Goal: Task Accomplishment & Management: Manage account settings

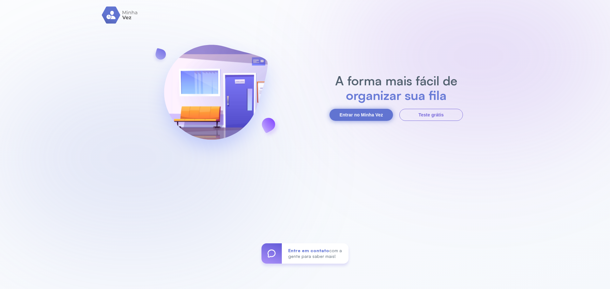
click at [366, 117] on button "Entrar no Minha Vez" at bounding box center [361, 115] width 64 height 12
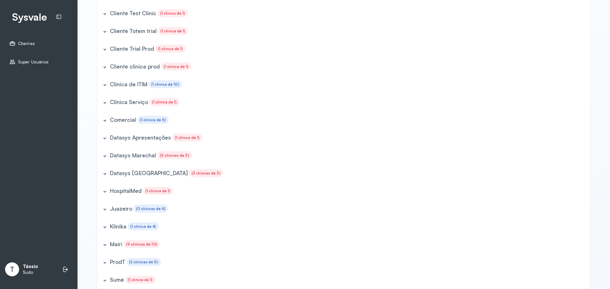
scroll to position [213, 0]
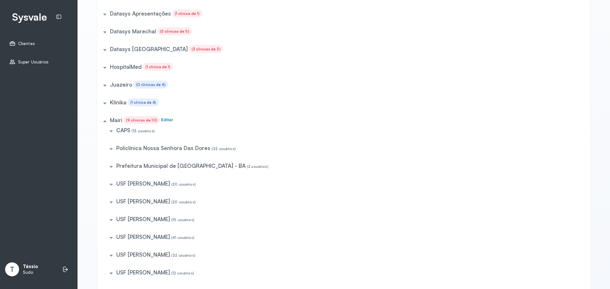
scroll to position [372, 0]
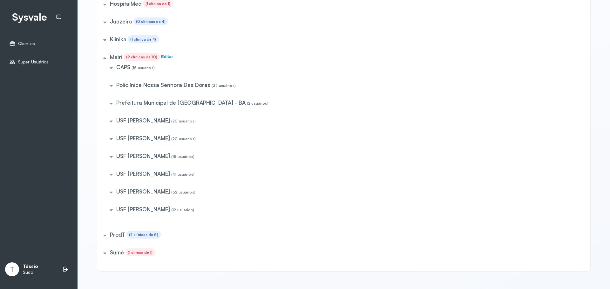
click at [130, 71] on h5 "USF Jonathas Laurentino De Santana" at bounding box center [123, 67] width 14 height 7
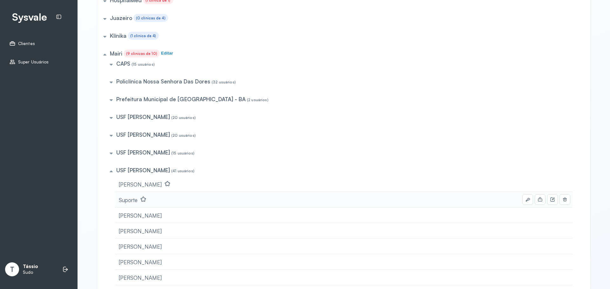
scroll to position [403, 0]
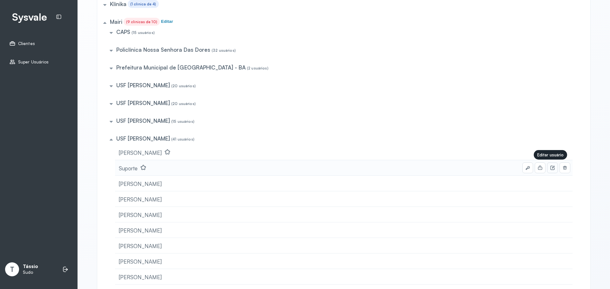
click at [550, 167] on icon at bounding box center [552, 168] width 5 height 5
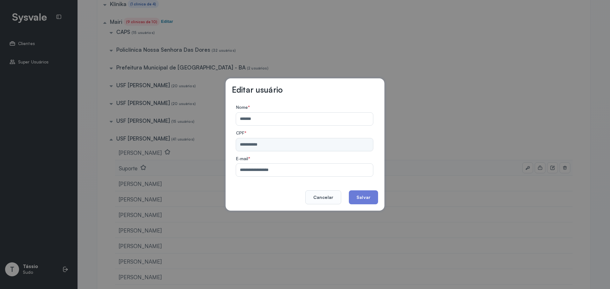
click at [255, 177] on div "**********" at bounding box center [304, 177] width 137 height 0
click at [321, 202] on button "Cancelar" at bounding box center [323, 198] width 36 height 14
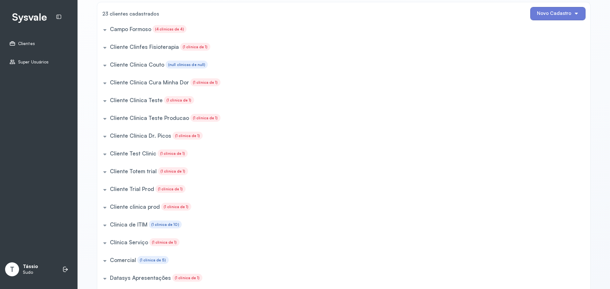
scroll to position [0, 0]
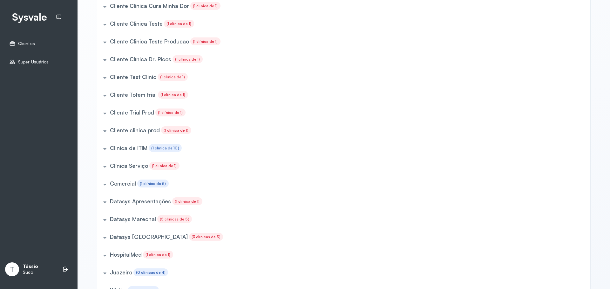
scroll to position [213, 0]
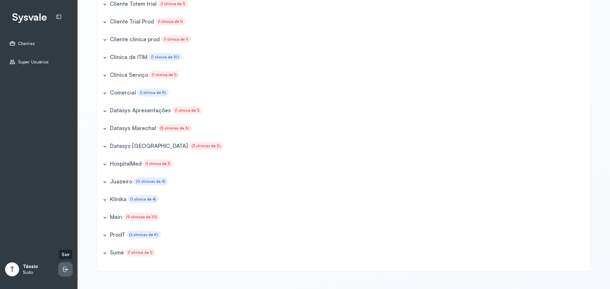
click at [70, 268] on li at bounding box center [65, 270] width 14 height 14
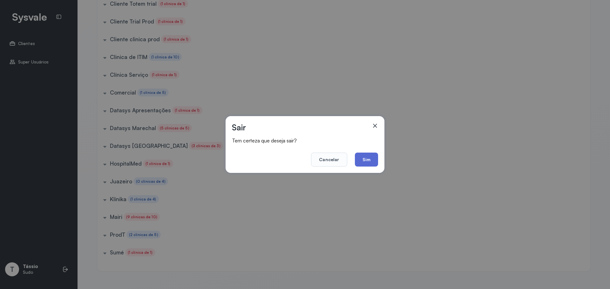
click at [371, 156] on button "Sim" at bounding box center [366, 160] width 23 height 14
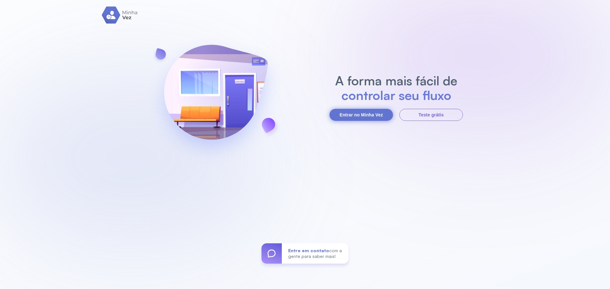
click at [370, 117] on button "Entrar no Minha Vez" at bounding box center [361, 115] width 64 height 12
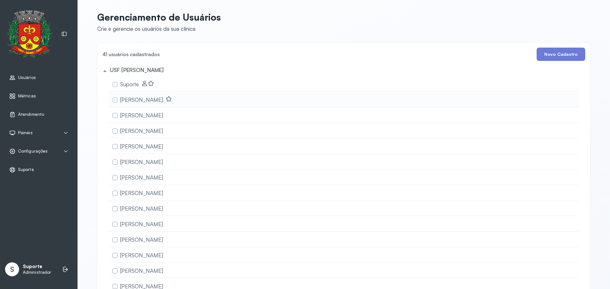
scroll to position [460, 0]
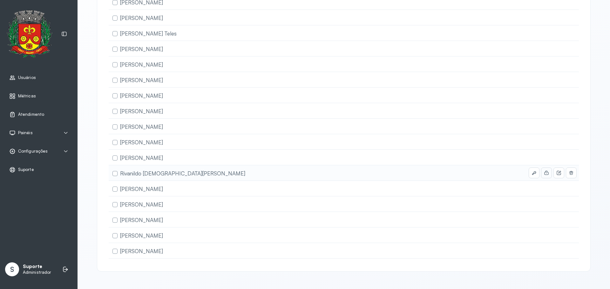
click at [0, 0] on icon at bounding box center [0, 0] width 0 height 0
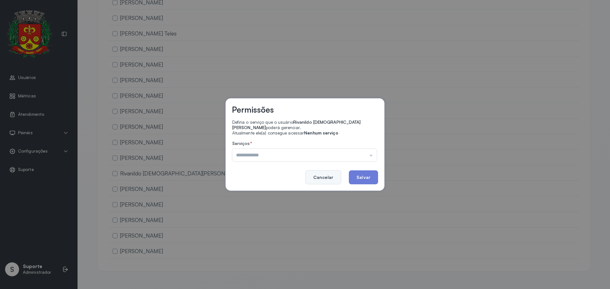
click at [316, 175] on button "Cancelar" at bounding box center [323, 178] width 36 height 14
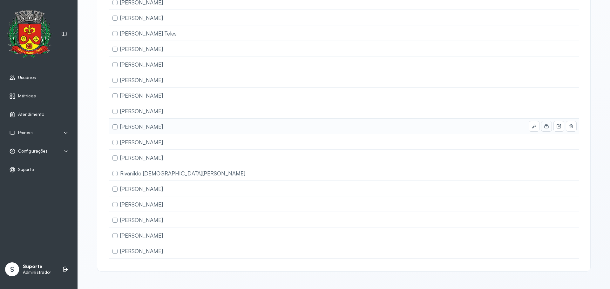
click at [547, 121] on button at bounding box center [546, 126] width 10 height 10
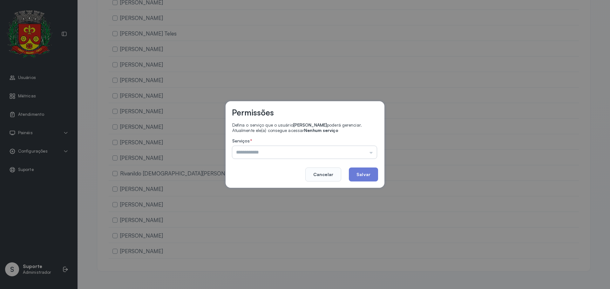
click at [374, 153] on input "text" at bounding box center [304, 152] width 145 height 13
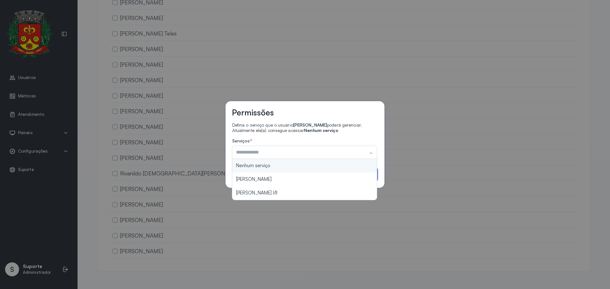
click at [382, 132] on div "Permissões Defina o serviço que o usuário Patricia Ribeiro Lima poderá gerencia…" at bounding box center [305, 144] width 159 height 87
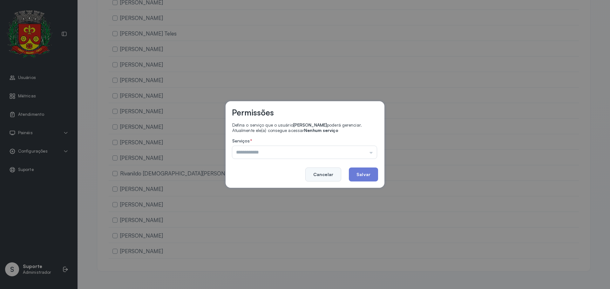
click at [320, 171] on button "Cancelar" at bounding box center [323, 175] width 36 height 14
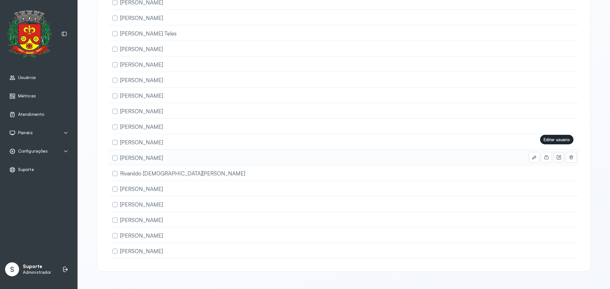
click at [556, 155] on icon at bounding box center [558, 157] width 5 height 5
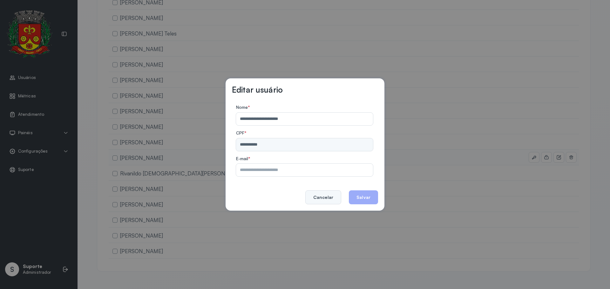
click at [325, 199] on button "Cancelar" at bounding box center [323, 198] width 36 height 14
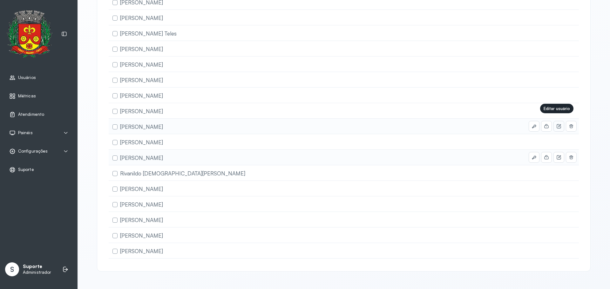
click at [557, 124] on icon at bounding box center [559, 126] width 4 height 4
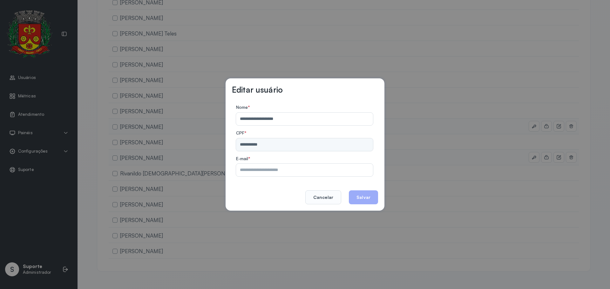
click at [474, 119] on div "**********" at bounding box center [305, 144] width 610 height 289
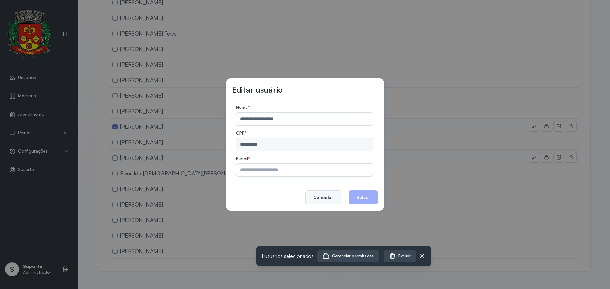
click at [329, 199] on button "Cancelar" at bounding box center [323, 198] width 36 height 14
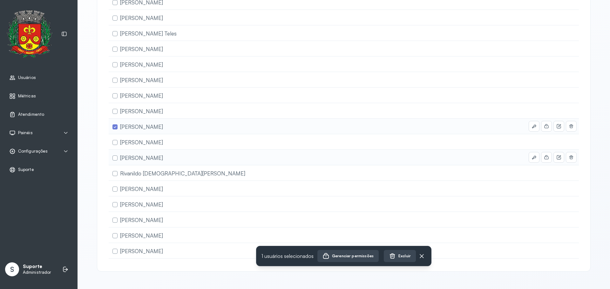
click at [114, 125] on label at bounding box center [114, 127] width 5 height 5
click at [112, 125] on label at bounding box center [114, 127] width 5 height 5
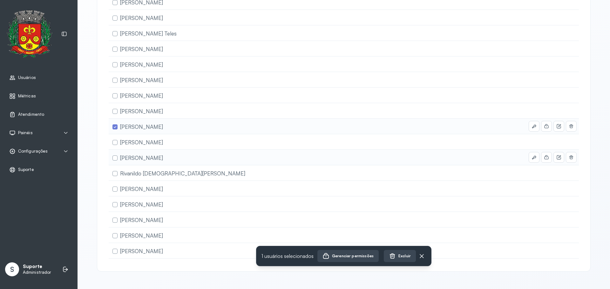
click at [112, 125] on label at bounding box center [114, 127] width 5 height 5
click at [149, 124] on span "[PERSON_NAME]" at bounding box center [141, 127] width 43 height 7
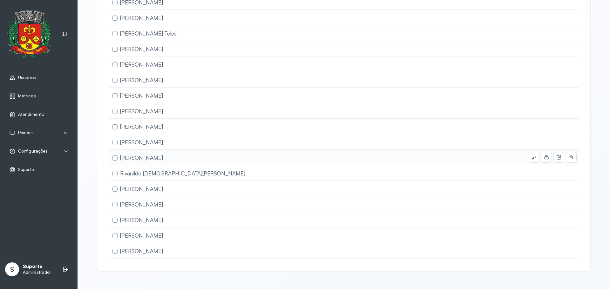
click at [187, 181] on div "[PERSON_NAME]" at bounding box center [344, 189] width 470 height 16
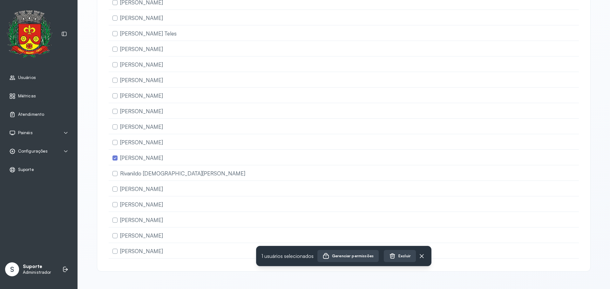
click at [346, 250] on div "1 usuários selecionados Gerenciar permissões Excluir" at bounding box center [343, 256] width 175 height 20
click at [345, 258] on div "Gerenciar permissões" at bounding box center [347, 256] width 51 height 7
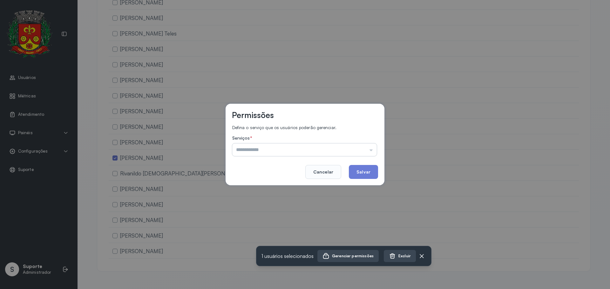
click at [310, 148] on input "text" at bounding box center [304, 150] width 145 height 13
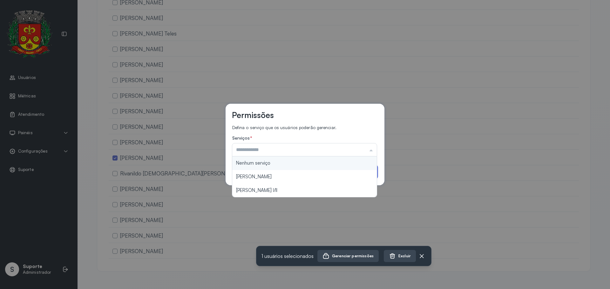
click at [317, 139] on label "Serviços *" at bounding box center [304, 139] width 145 height 7
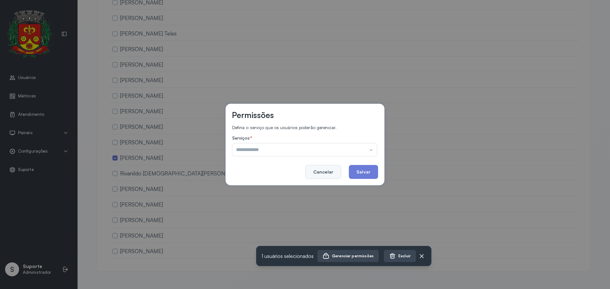
click at [336, 173] on button "Cancelar" at bounding box center [323, 172] width 36 height 14
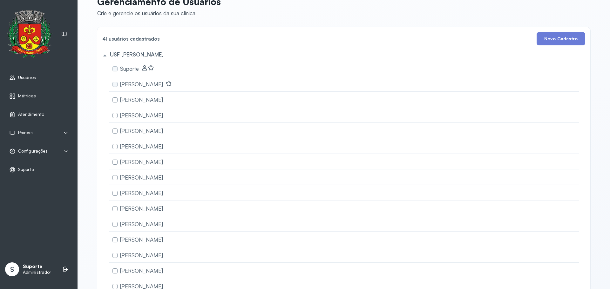
scroll to position [0, 0]
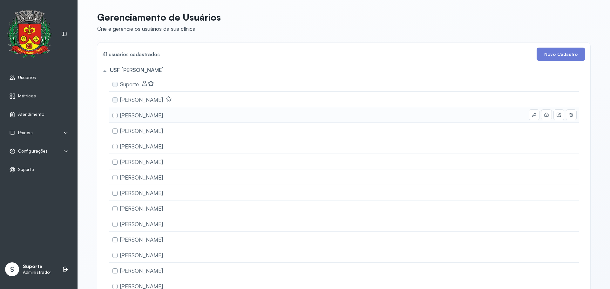
click at [114, 118] on label at bounding box center [114, 115] width 5 height 5
click at [149, 112] on span "[PERSON_NAME]" at bounding box center [141, 115] width 43 height 7
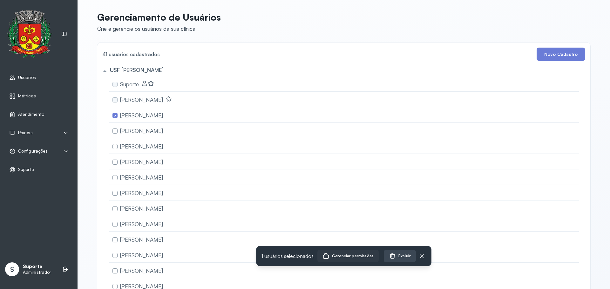
click at [349, 256] on div "Gerenciar permissões" at bounding box center [347, 256] width 51 height 7
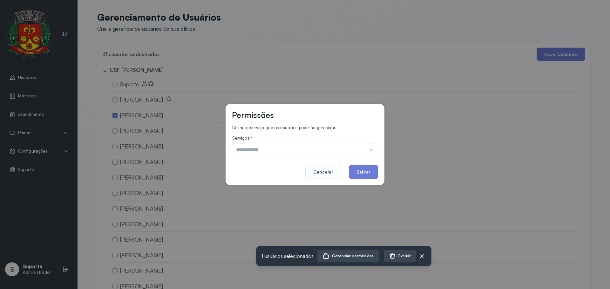
click at [323, 179] on div "Permissões Defina o serviço que os usuários poderão gerenciar. Serviços * Nenhu…" at bounding box center [305, 145] width 159 height 82
click at [328, 172] on button "Cancelar" at bounding box center [323, 172] width 36 height 14
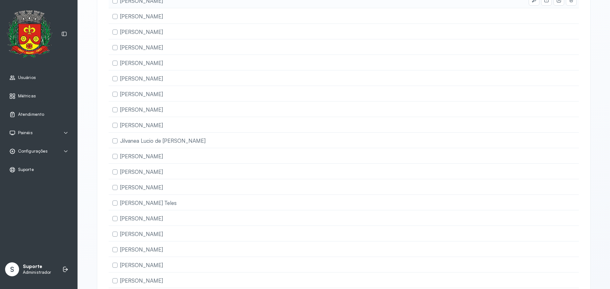
scroll to position [413, 0]
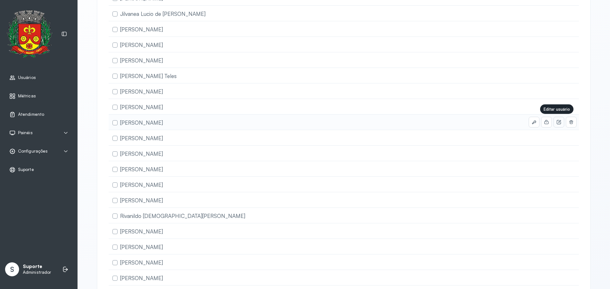
click at [557, 124] on icon at bounding box center [559, 122] width 4 height 4
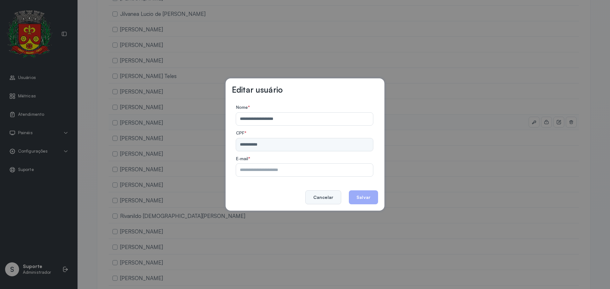
click at [322, 194] on button "Cancelar" at bounding box center [323, 198] width 36 height 14
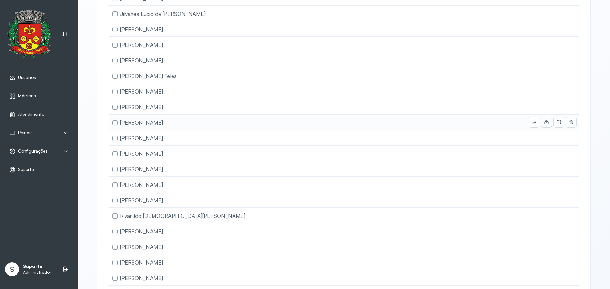
click at [0, 0] on icon at bounding box center [0, 0] width 0 height 0
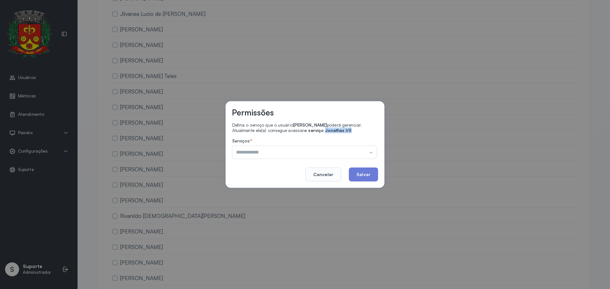
drag, startPoint x: 349, startPoint y: 130, endPoint x: 322, endPoint y: 129, distance: 27.7
click at [322, 129] on p "Atualmente ele(a) consegue acessar o serviço Jonathas I/II" at bounding box center [304, 130] width 145 height 5
click at [421, 131] on div "Permissões Defina o serviço que o usuário Marilia Sodre Barreto poderá gerencia…" at bounding box center [305, 144] width 610 height 289
click at [324, 180] on button "Cancelar" at bounding box center [323, 175] width 36 height 14
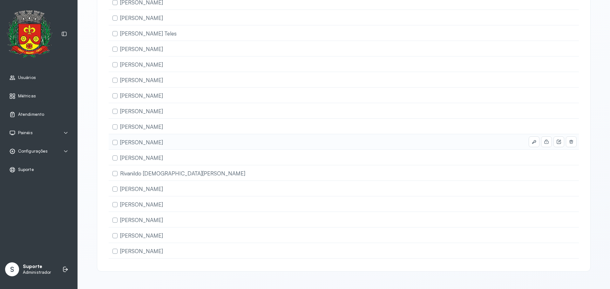
scroll to position [460, 0]
click at [0, 0] on button at bounding box center [0, 0] width 0 height 0
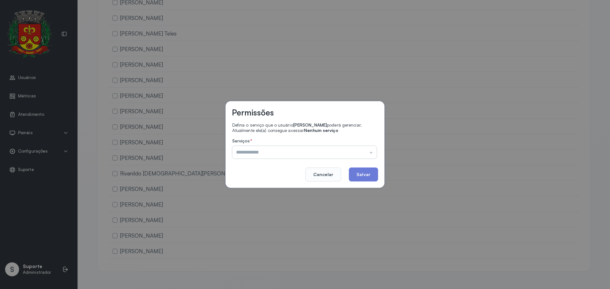
click at [301, 151] on input "text" at bounding box center [304, 152] width 145 height 13
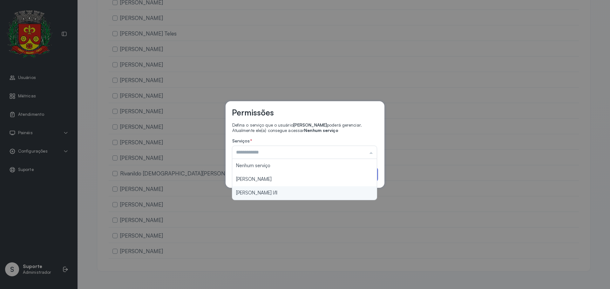
type input "**********"
click at [251, 195] on div "**********" at bounding box center [305, 144] width 610 height 289
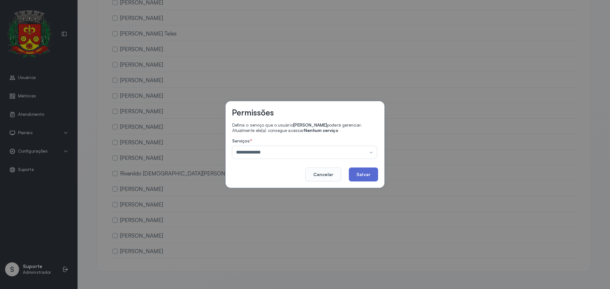
click at [363, 179] on button "Salvar" at bounding box center [363, 175] width 29 height 14
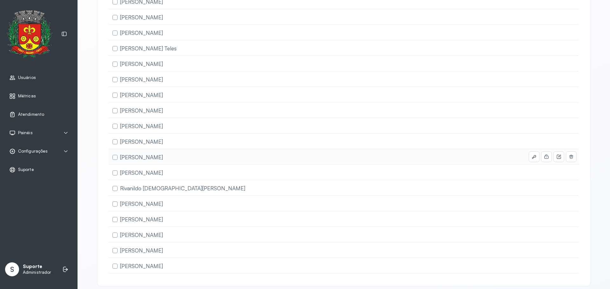
scroll to position [365, 0]
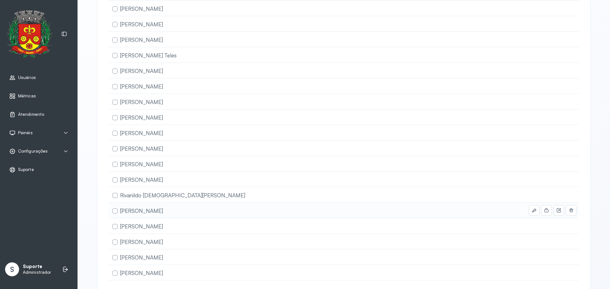
scroll to position [460, 0]
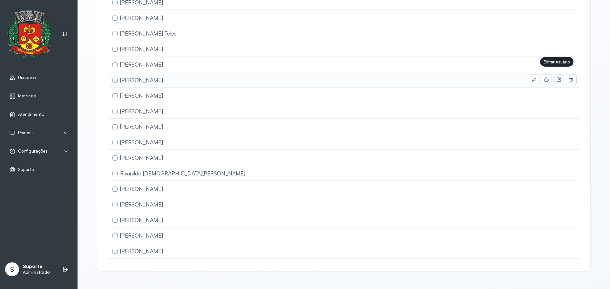
click at [554, 78] on button at bounding box center [559, 80] width 10 height 10
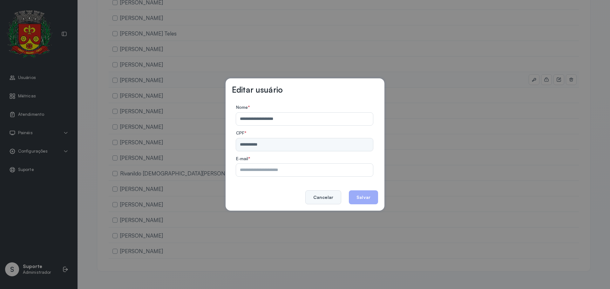
click at [325, 203] on button "Cancelar" at bounding box center [323, 198] width 36 height 14
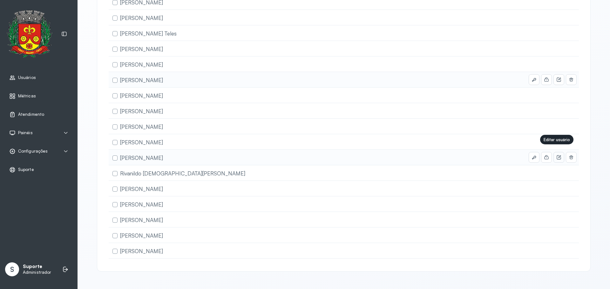
click at [559, 153] on button at bounding box center [559, 158] width 10 height 10
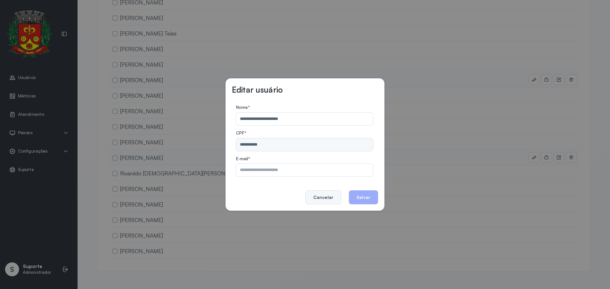
click at [317, 199] on button "Cancelar" at bounding box center [323, 198] width 36 height 14
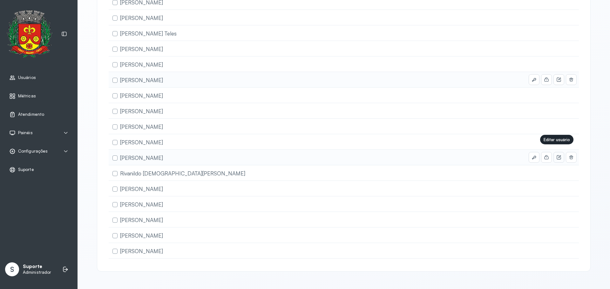
click at [555, 157] on button at bounding box center [559, 158] width 10 height 10
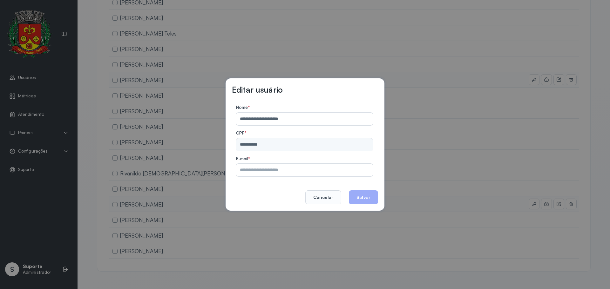
click at [327, 198] on button "Cancelar" at bounding box center [323, 198] width 36 height 14
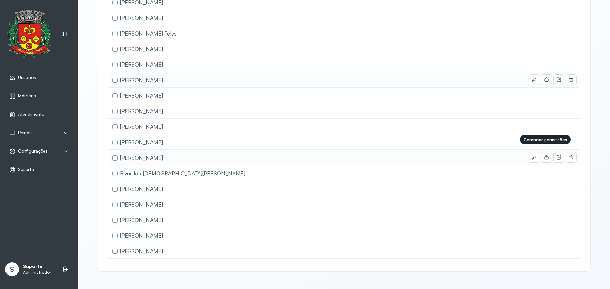
click at [547, 156] on button at bounding box center [546, 158] width 10 height 10
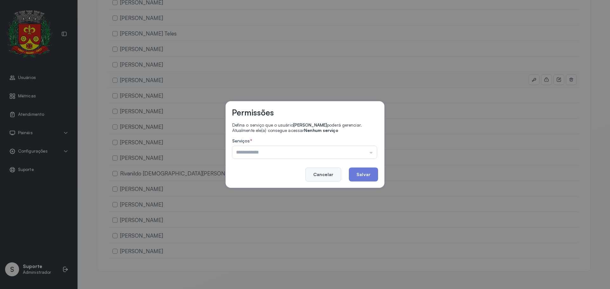
click at [334, 177] on button "Cancelar" at bounding box center [323, 175] width 36 height 14
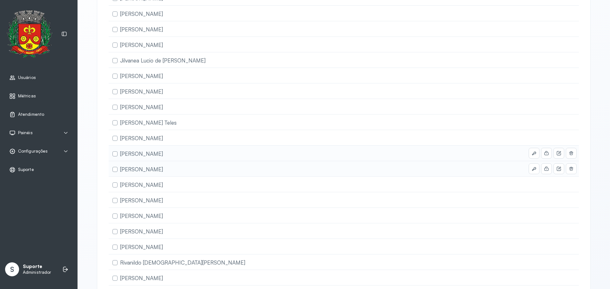
scroll to position [365, 0]
click at [557, 174] on button at bounding box center [559, 170] width 10 height 10
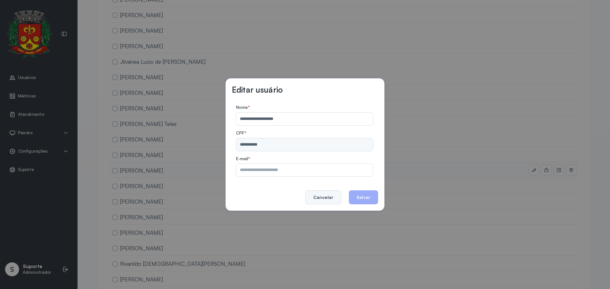
click at [316, 198] on button "Cancelar" at bounding box center [323, 198] width 36 height 14
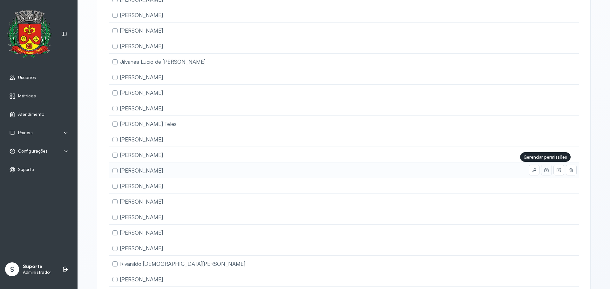
click at [544, 174] on button at bounding box center [546, 170] width 10 height 10
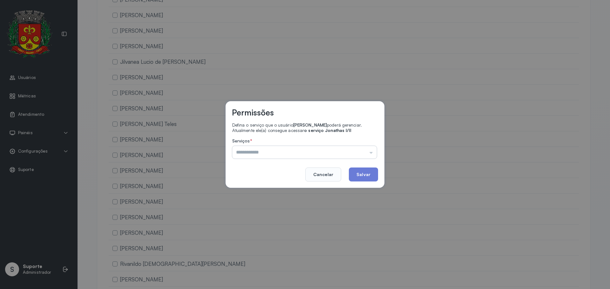
click at [283, 158] on input "text" at bounding box center [304, 152] width 145 height 13
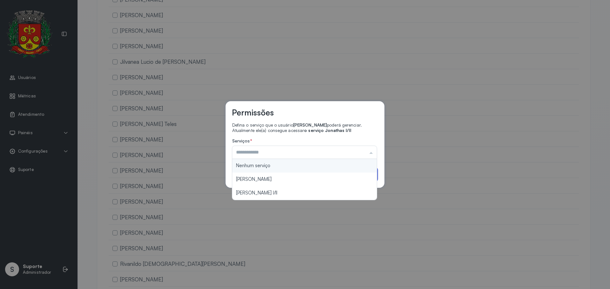
type input "**********"
click at [262, 164] on div "**********" at bounding box center [305, 144] width 159 height 87
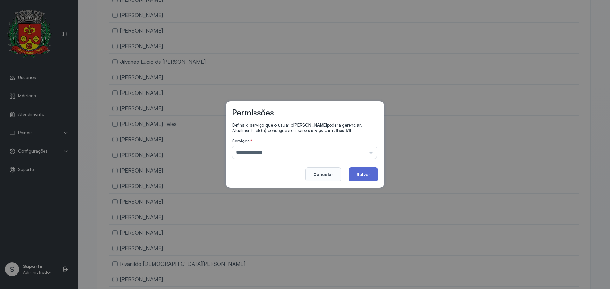
click at [358, 175] on button "Salvar" at bounding box center [363, 175] width 29 height 14
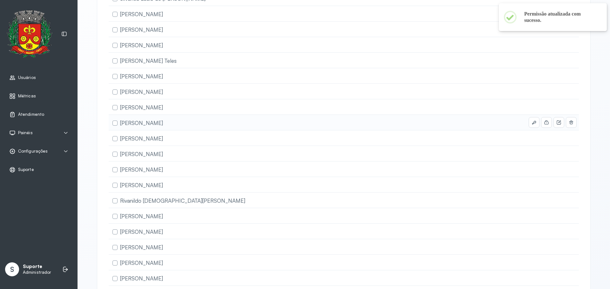
scroll to position [429, 0]
click at [0, 0] on icon at bounding box center [0, 0] width 0 height 0
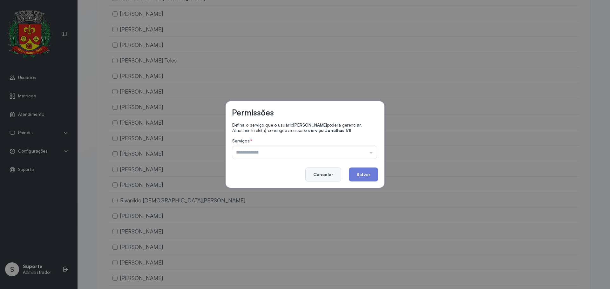
click at [325, 174] on button "Cancelar" at bounding box center [323, 175] width 36 height 14
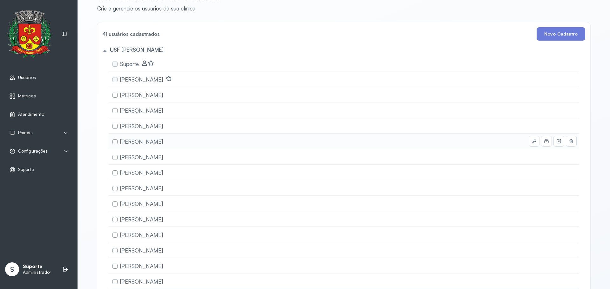
scroll to position [0, 0]
